Goal: Information Seeking & Learning: Check status

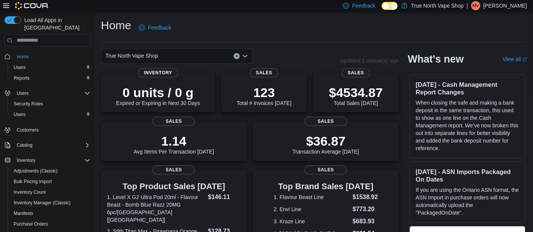
click at [244, 56] on icon "Open list of options" at bounding box center [245, 56] width 5 height 2
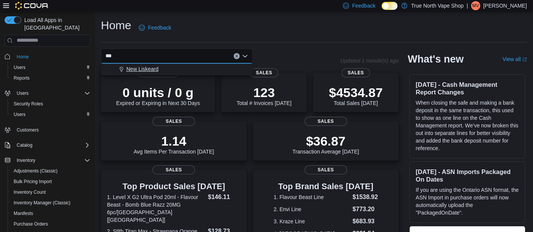
type input "***"
click at [149, 65] on span "New Liskeard" at bounding box center [142, 69] width 32 height 8
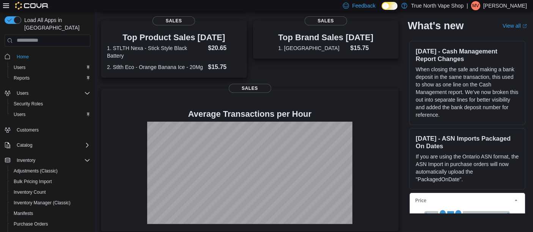
scroll to position [158, 0]
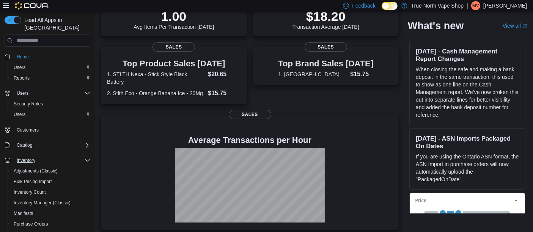
click at [86, 157] on icon "Complex example" at bounding box center [87, 160] width 6 height 6
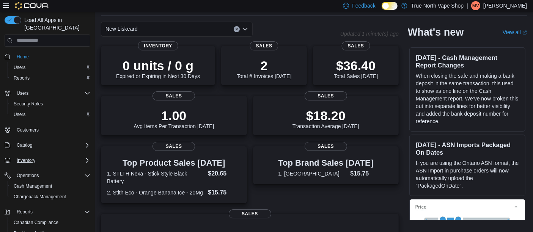
scroll to position [0, 0]
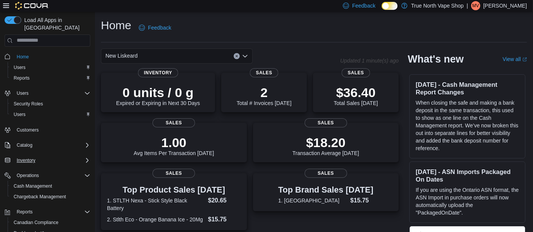
click at [4, 5] on icon at bounding box center [6, 6] width 6 height 6
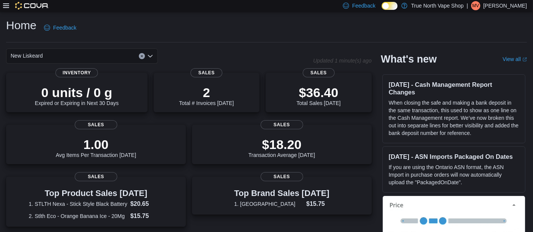
click at [4, 5] on icon at bounding box center [6, 6] width 6 height 6
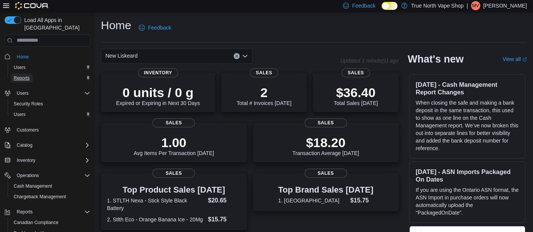
click at [22, 75] on span "Reports" at bounding box center [22, 78] width 16 height 6
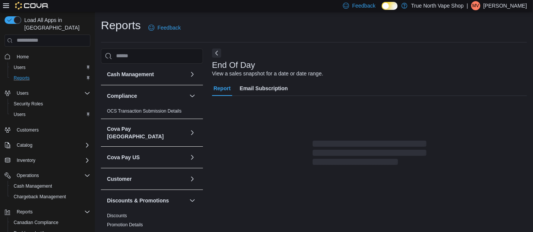
scroll to position [11, 0]
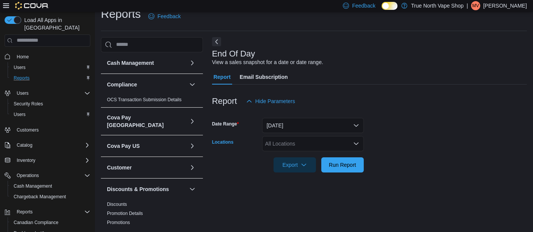
click at [280, 143] on div "All Locations" at bounding box center [313, 143] width 102 height 15
type input "***"
click at [294, 133] on span "New Liskeard" at bounding box center [294, 130] width 32 height 8
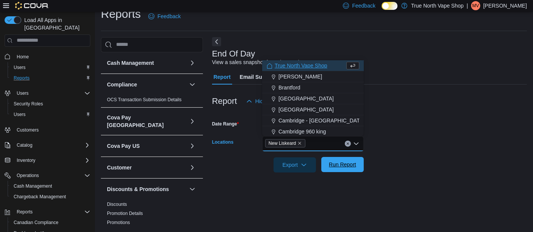
click at [342, 163] on span "Run Report" at bounding box center [342, 165] width 27 height 8
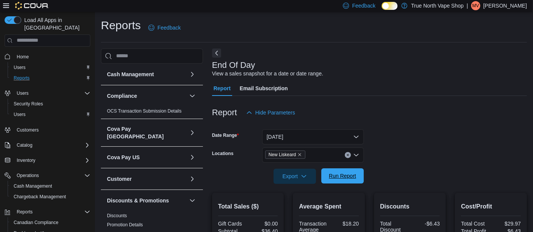
click at [343, 180] on span "Run Report" at bounding box center [342, 175] width 33 height 15
click at [36, 183] on span "Cash Management" at bounding box center [33, 186] width 38 height 6
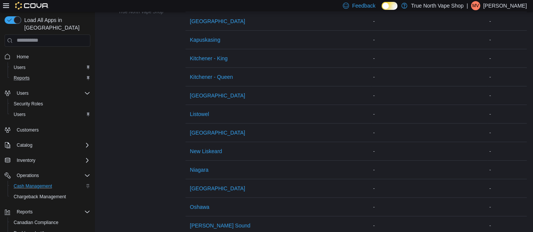
scroll to position [294, 0]
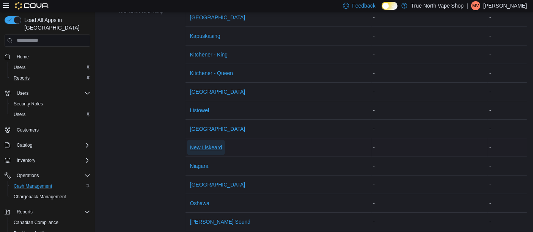
click at [214, 146] on span "New Liskeard" at bounding box center [206, 148] width 32 height 8
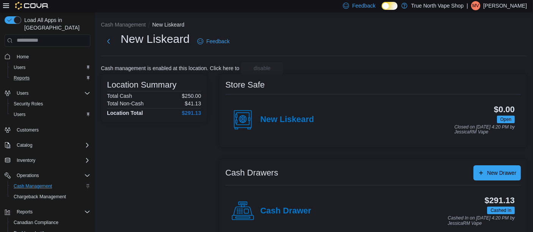
scroll to position [11, 0]
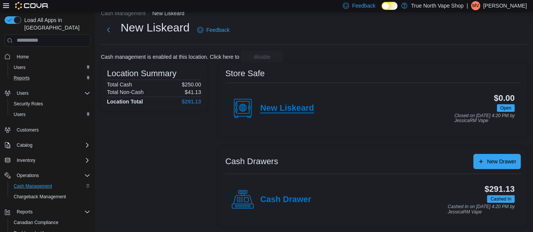
click at [292, 108] on h4 "New Liskeard" at bounding box center [287, 109] width 54 height 10
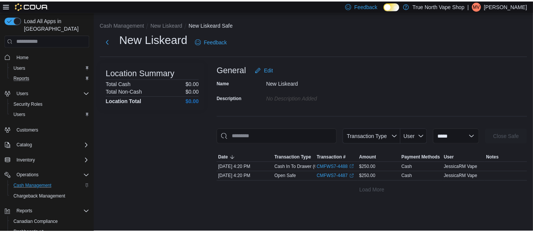
scroll to position [2, 0]
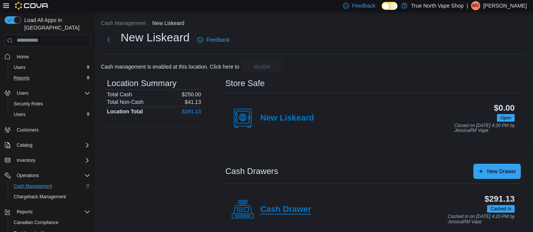
click at [293, 209] on h4 "Cash Drawer" at bounding box center [285, 210] width 51 height 10
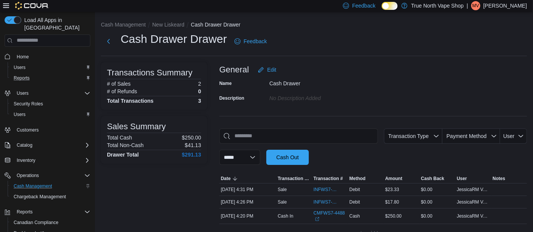
click at [5, 7] on icon at bounding box center [6, 6] width 6 height 6
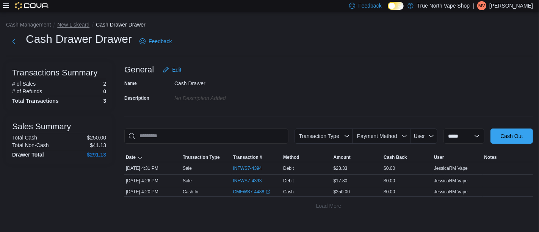
click at [85, 23] on button "New Liskeard" at bounding box center [73, 25] width 32 height 6
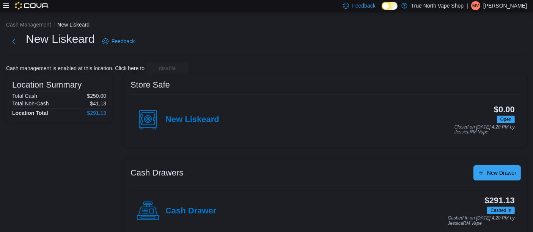
click at [506, 3] on p "Mike Vape" at bounding box center [505, 5] width 44 height 9
click at [482, 71] on span "Sign Out" at bounding box center [478, 72] width 20 height 8
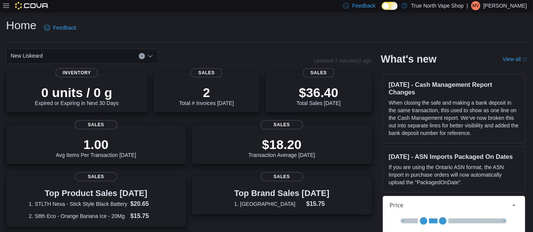
click at [512, 5] on p "Mike Vape" at bounding box center [505, 5] width 44 height 9
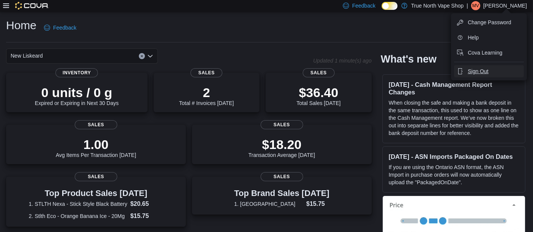
click at [479, 73] on span "Sign Out" at bounding box center [478, 72] width 20 height 8
